Goal: Task Accomplishment & Management: Manage account settings

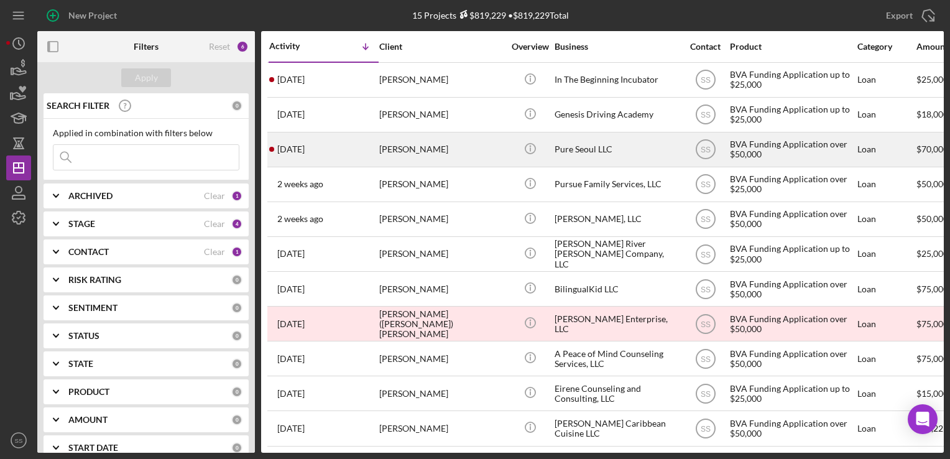
click at [418, 156] on div "[PERSON_NAME]" at bounding box center [441, 149] width 124 height 33
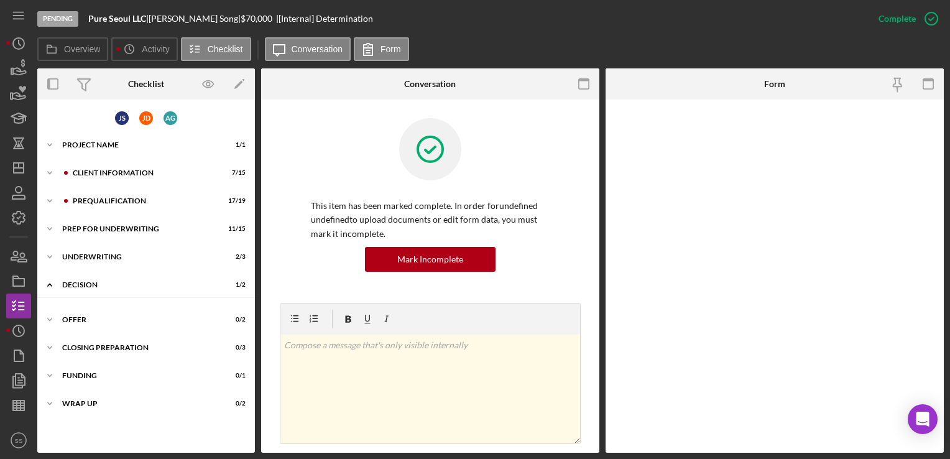
scroll to position [17, 0]
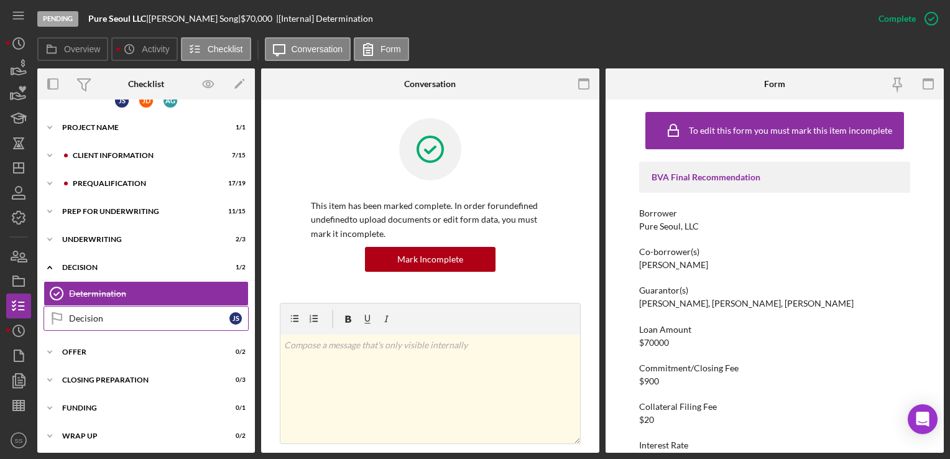
click at [85, 308] on link "Decision Decision J S" at bounding box center [146, 318] width 205 height 25
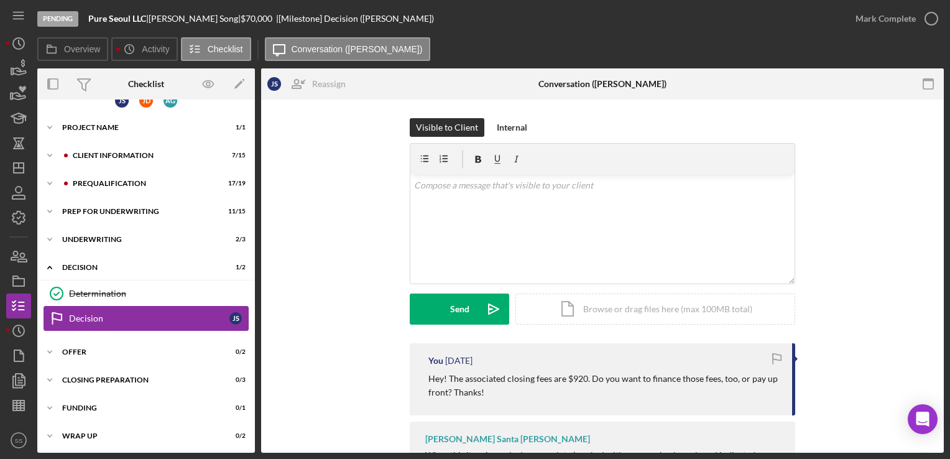
scroll to position [17, 0]
click at [87, 349] on div "Offer" at bounding box center [150, 351] width 177 height 7
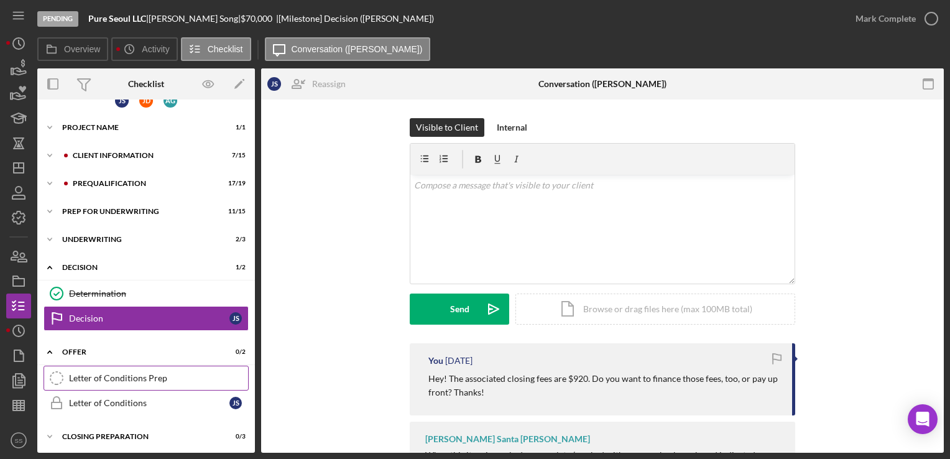
click at [108, 380] on div "Letter of Conditions Prep" at bounding box center [158, 378] width 179 height 10
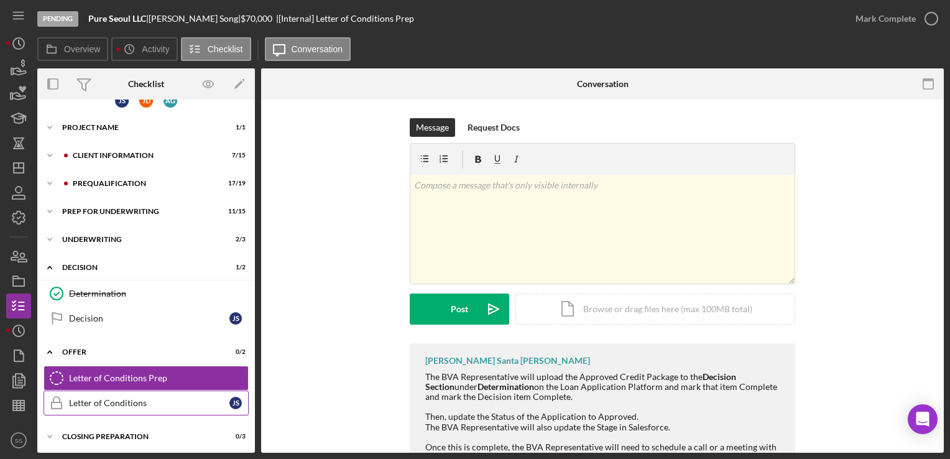
click at [114, 403] on div "Letter of Conditions" at bounding box center [149, 403] width 160 height 10
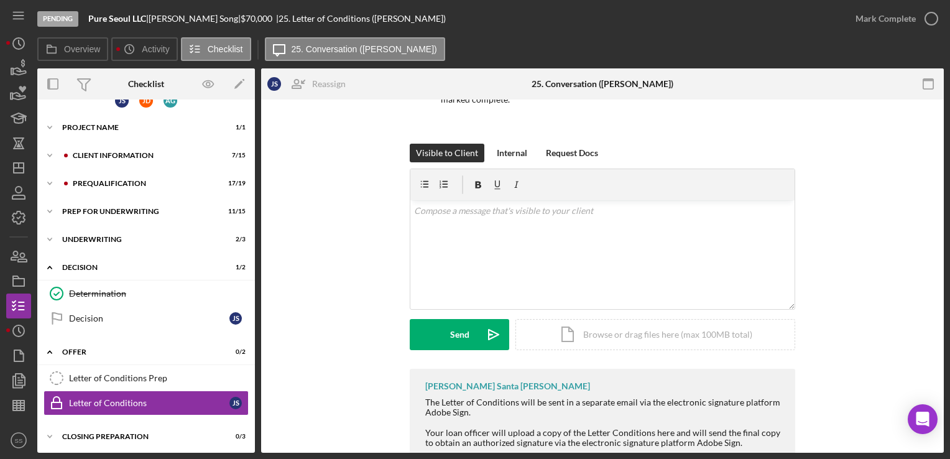
scroll to position [134, 0]
click at [571, 252] on div "v Color teal Color pink Remove color Add row above Add row below Add column bef…" at bounding box center [602, 254] width 384 height 109
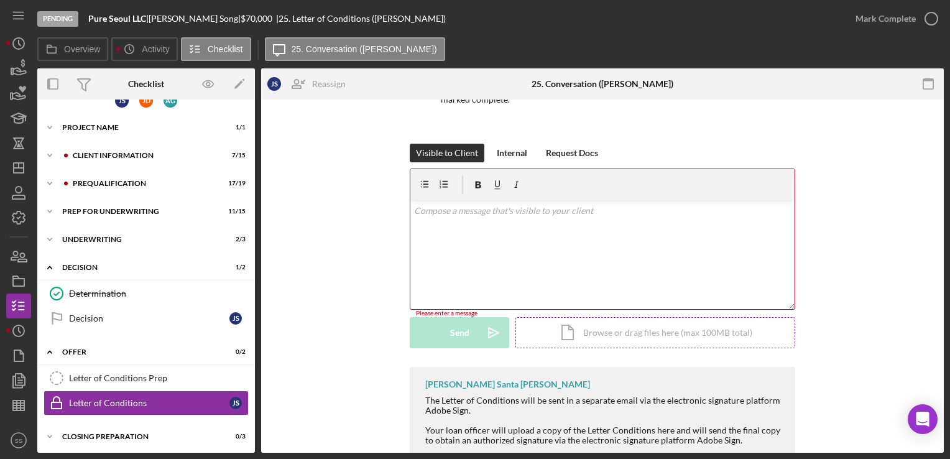
click at [653, 317] on div "Icon/Document Browse or drag files here (max 100MB total) Tap to choose files o…" at bounding box center [655, 332] width 280 height 31
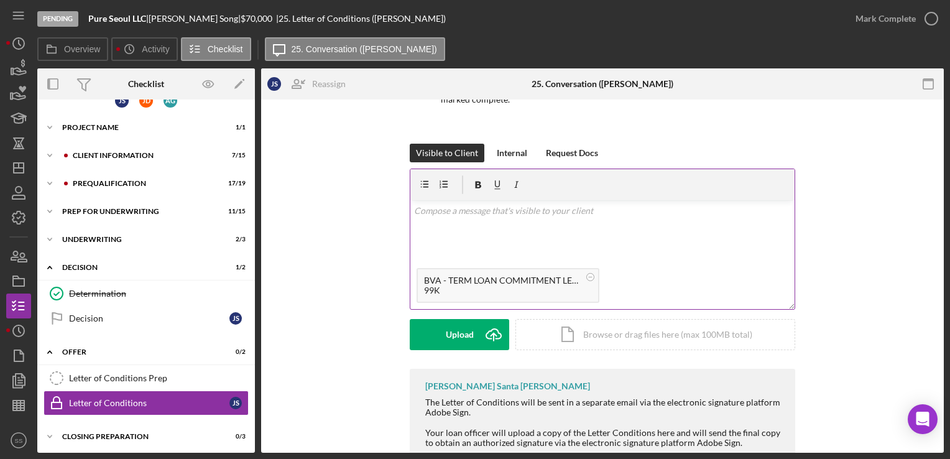
click at [561, 243] on div "v Color teal Color pink Remove color Add row above Add row below Add column bef…" at bounding box center [602, 231] width 384 height 62
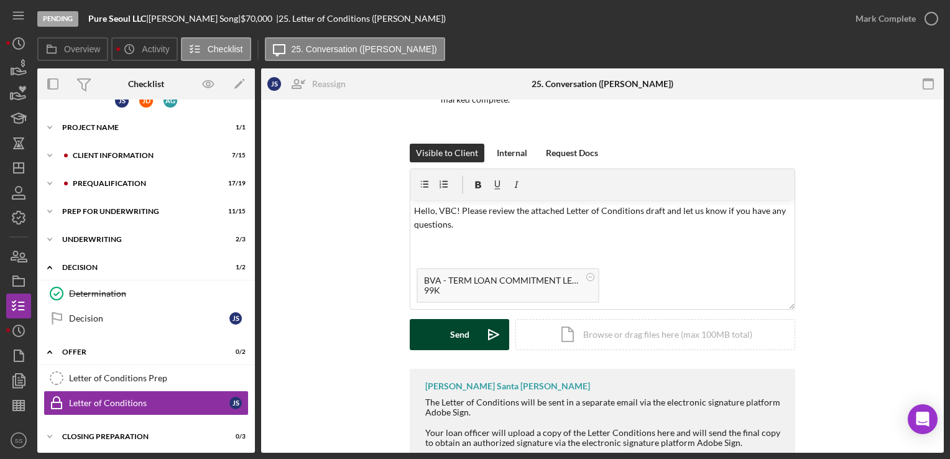
click at [470, 346] on button "Send Icon/icon-invite-send" at bounding box center [459, 334] width 99 height 31
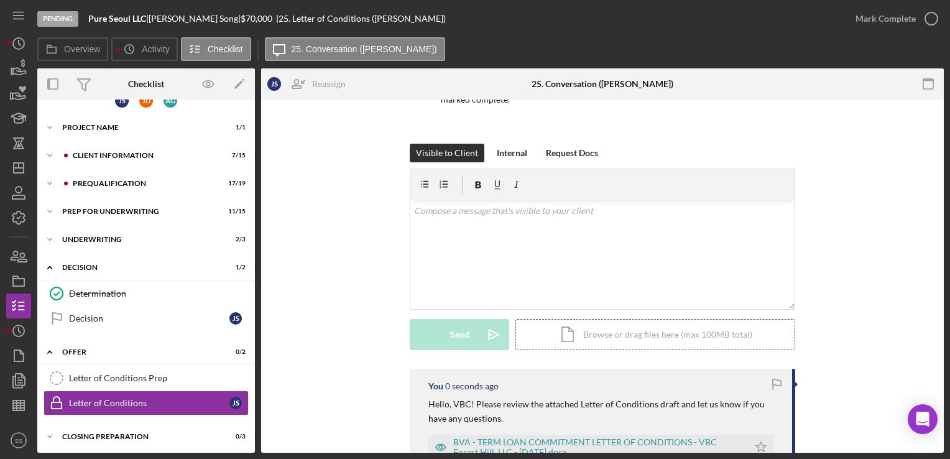
scroll to position [281, 0]
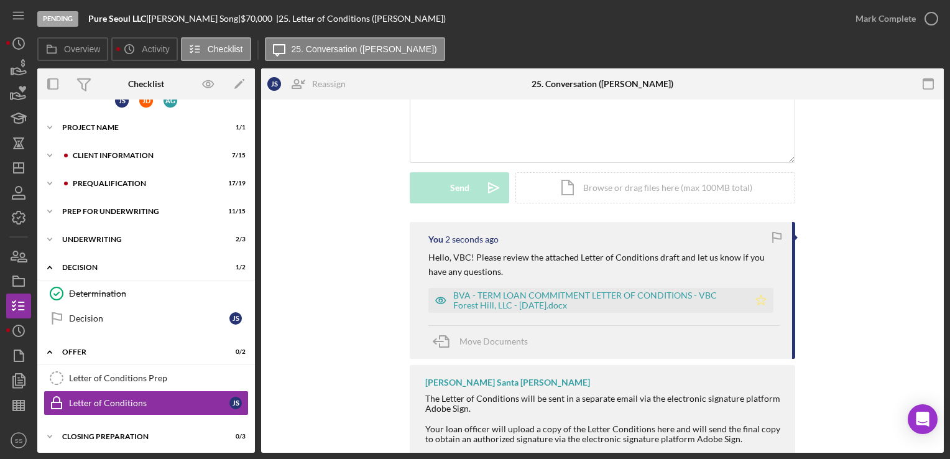
click at [761, 304] on polygon "button" at bounding box center [761, 300] width 11 height 10
click at [150, 380] on div "Letter of Conditions Prep" at bounding box center [158, 378] width 179 height 10
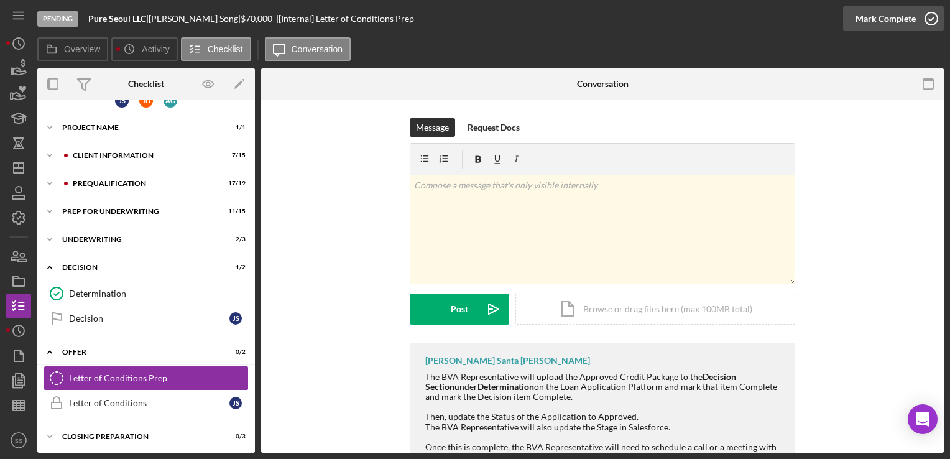
click at [904, 24] on div "Mark Complete" at bounding box center [885, 18] width 60 height 25
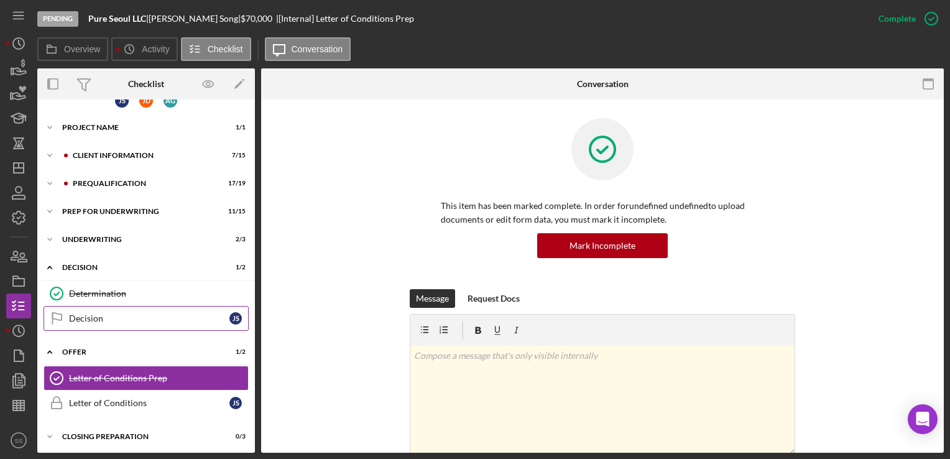
click at [86, 323] on link "Decision Decision J S" at bounding box center [146, 318] width 205 height 25
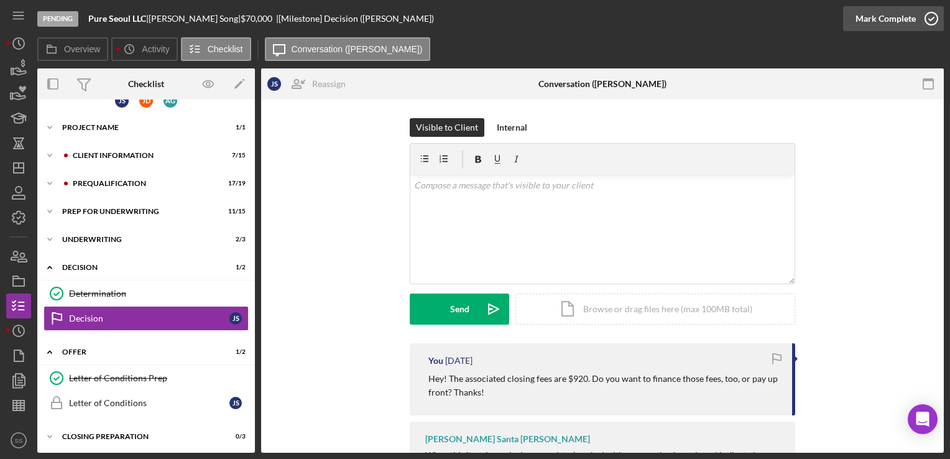
click at [920, 9] on icon "button" at bounding box center [930, 18] width 31 height 31
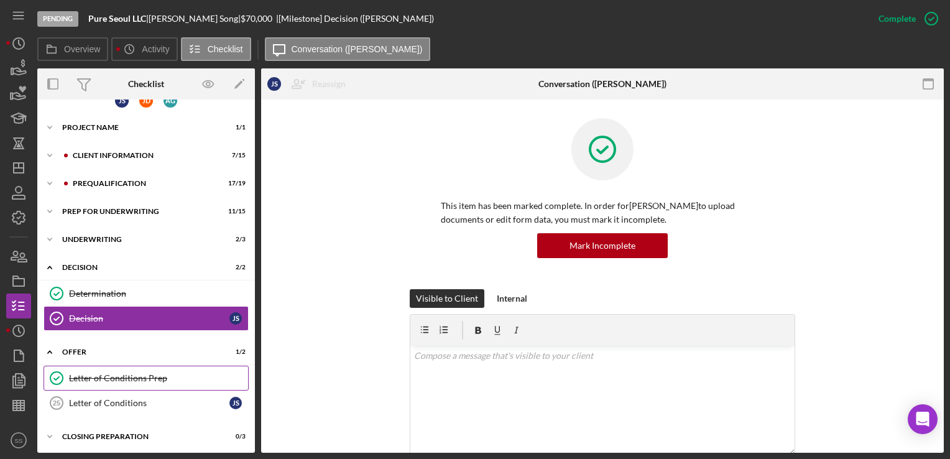
scroll to position [74, 0]
